Goal: Navigation & Orientation: Find specific page/section

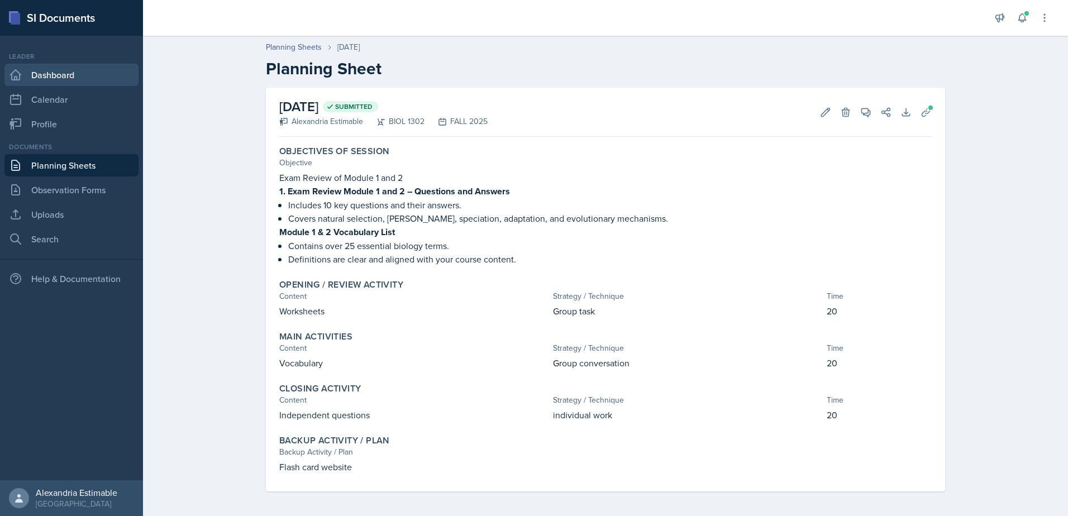
click at [51, 77] on link "Dashboard" at bounding box center [71, 75] width 134 height 22
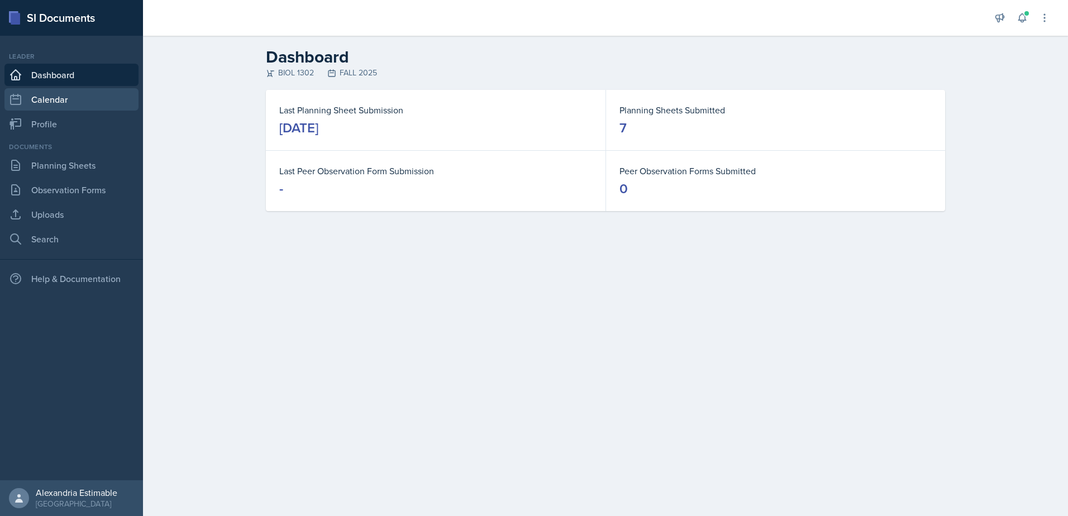
click at [67, 98] on link "Calendar" at bounding box center [71, 99] width 134 height 22
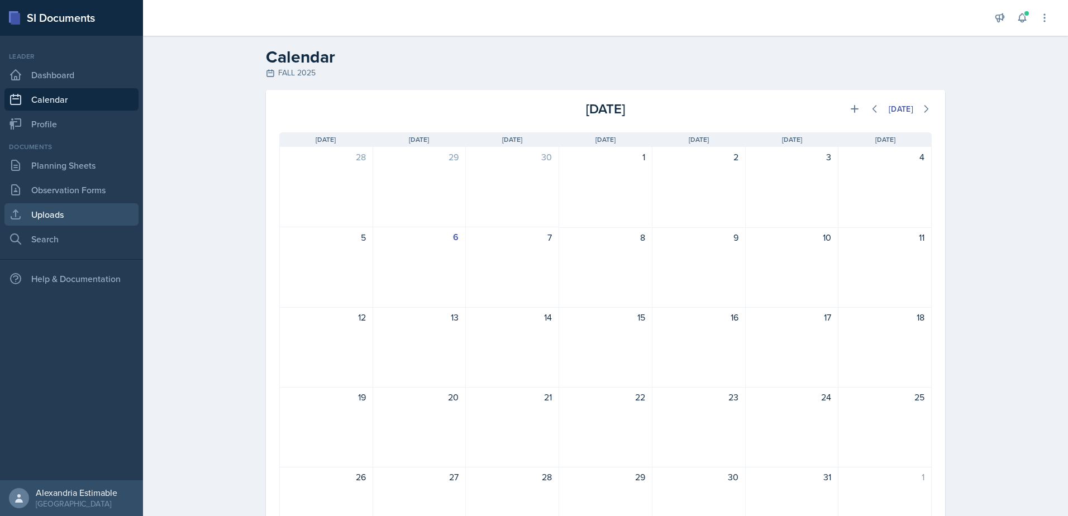
click at [51, 217] on link "Uploads" at bounding box center [71, 214] width 134 height 22
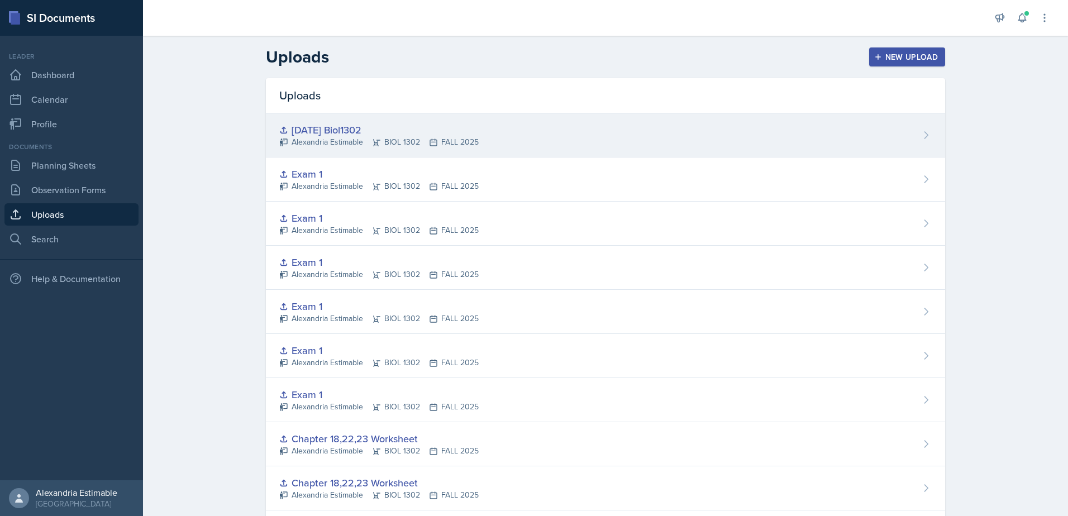
click at [346, 131] on div "[DATE] Biol1302" at bounding box center [378, 129] width 199 height 15
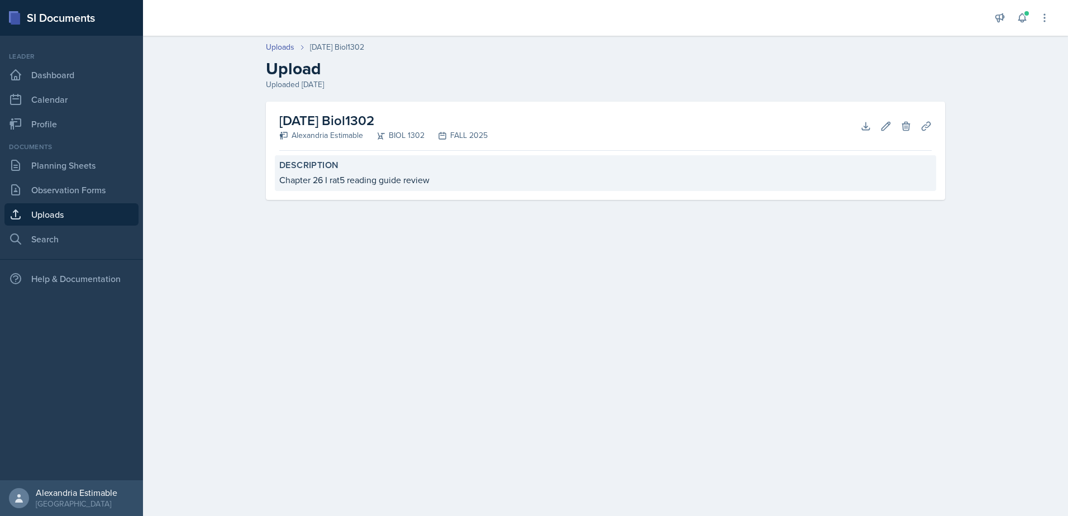
click at [332, 179] on div "Chapter 26 I rat5 reading guide review" at bounding box center [605, 179] width 652 height 13
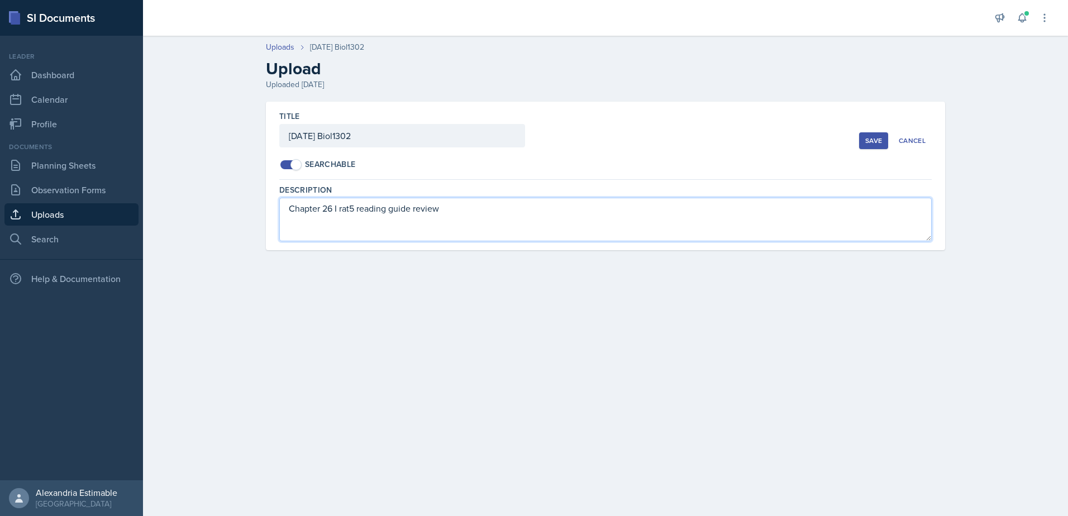
click at [364, 218] on textarea "Chapter 26 I rat5 reading guide review" at bounding box center [605, 220] width 652 height 44
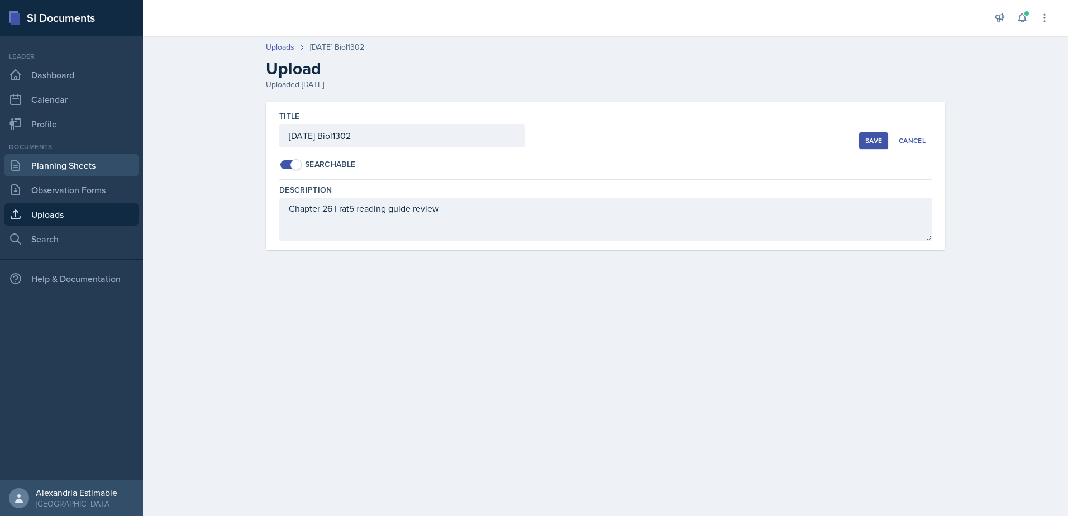
click at [61, 170] on link "Planning Sheets" at bounding box center [71, 165] width 134 height 22
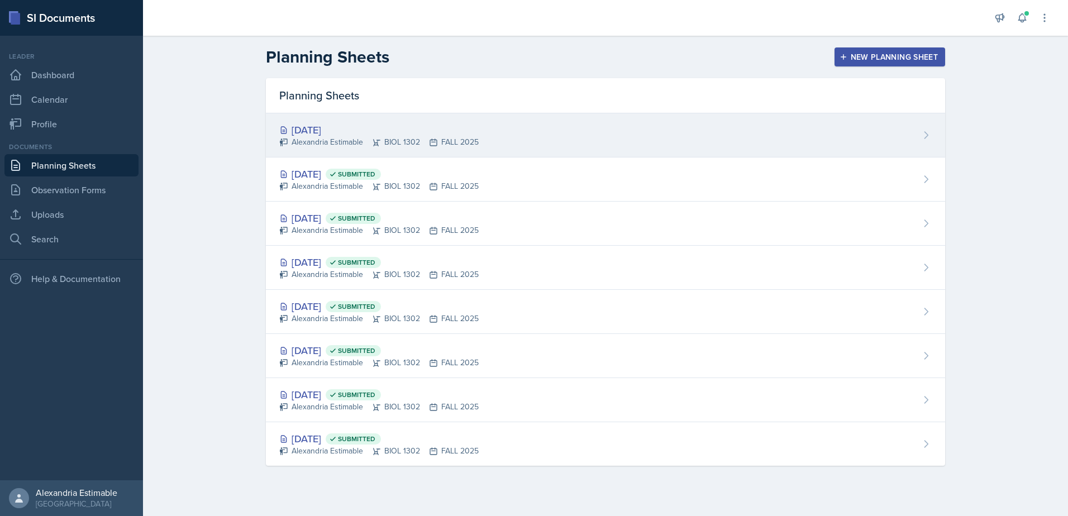
click at [294, 130] on div "[DATE]" at bounding box center [378, 129] width 199 height 15
